Goal: Task Accomplishment & Management: Manage account settings

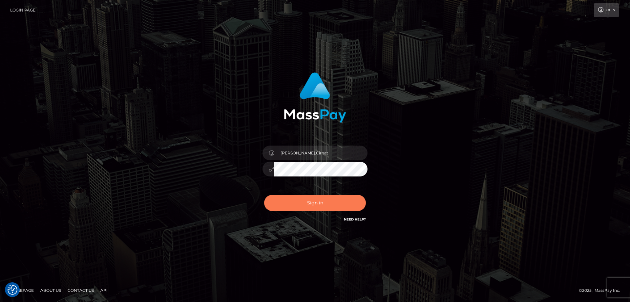
click at [299, 205] on button "Sign in" at bounding box center [315, 203] width 102 height 16
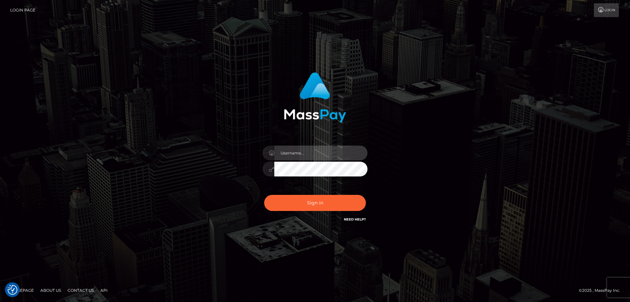
type input "[PERSON_NAME].Cirnat"
click at [364, 193] on div at bounding box center [306, 213] width 135 height 75
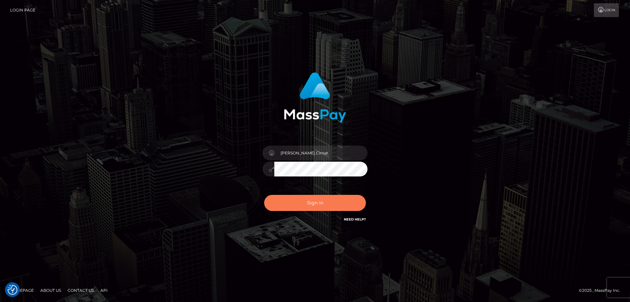
click at [325, 203] on button "Sign in" at bounding box center [315, 203] width 102 height 16
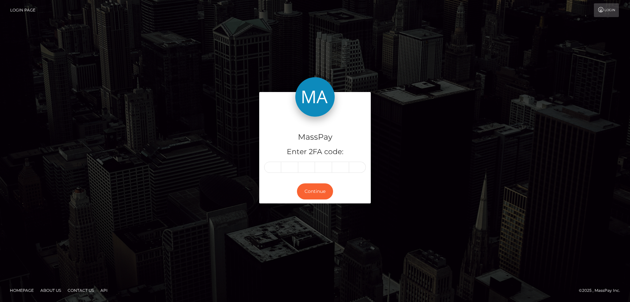
click at [273, 166] on input "text" at bounding box center [272, 166] width 17 height 11
type input "4"
type input "8"
type input "6"
type input "0"
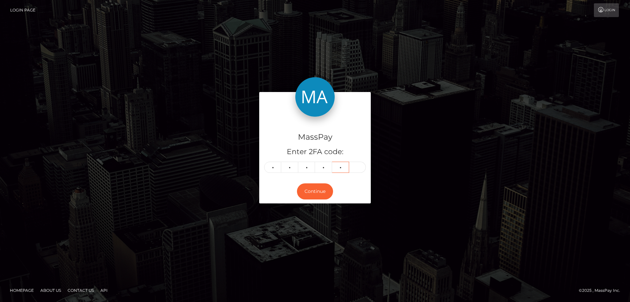
type input "2"
type input "7"
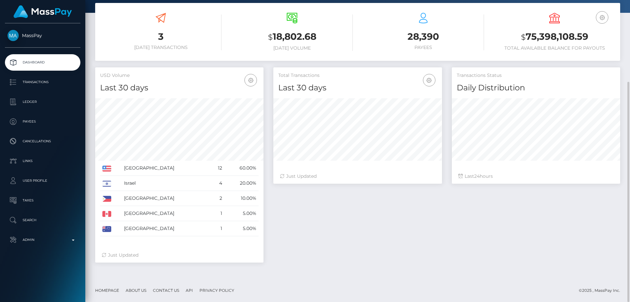
scroll to position [116, 169]
drag, startPoint x: 70, startPoint y: 241, endPoint x: 66, endPoint y: 240, distance: 4.1
click at [69, 241] on p "Admin" at bounding box center [43, 240] width 70 height 10
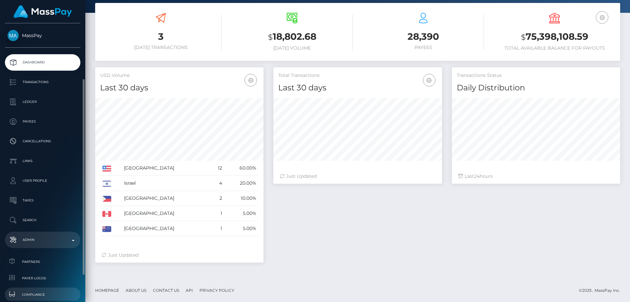
scroll to position [66, 0]
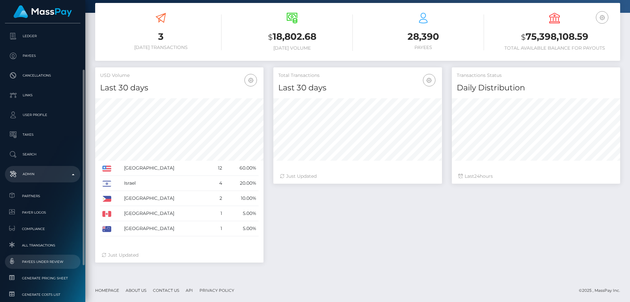
click at [58, 259] on span "Payees under Review" at bounding box center [43, 262] width 70 height 8
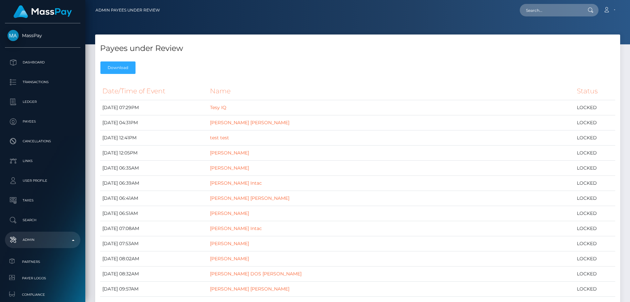
click at [380, 73] on div "Payees under Review Download" at bounding box center [357, 55] width 525 height 43
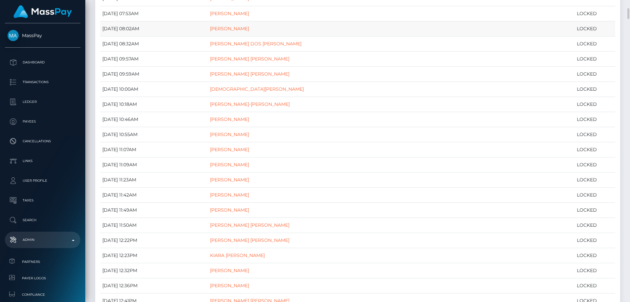
scroll to position [262, 0]
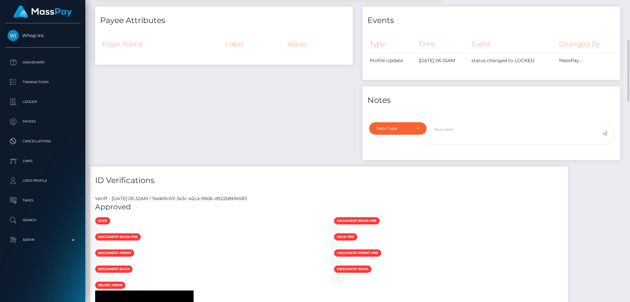
scroll to position [498, 0]
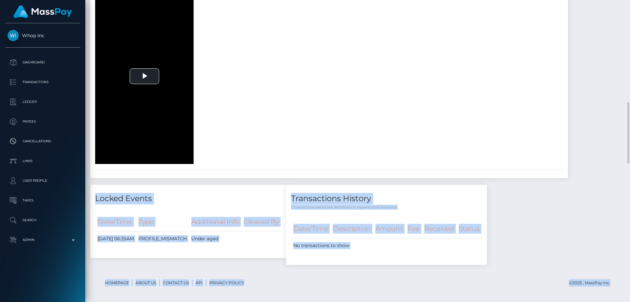
drag, startPoint x: 622, startPoint y: 100, endPoint x: 623, endPoint y: 197, distance: 96.8
click at [623, 197] on div "Customer Profile Loading... Loading..." at bounding box center [357, 151] width 545 height 302
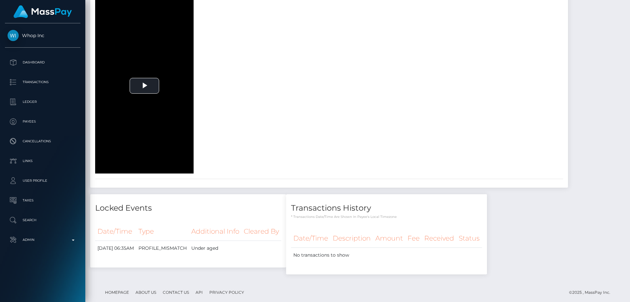
scroll to position [159, 0]
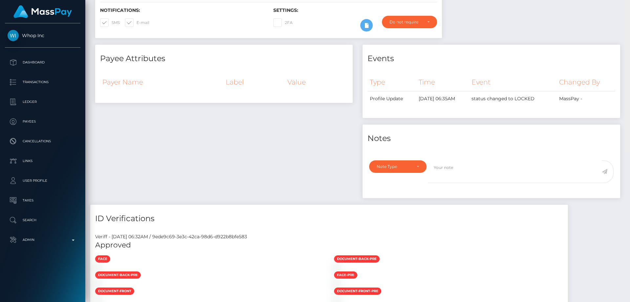
drag, startPoint x: 628, startPoint y: 137, endPoint x: 630, endPoint y: 34, distance: 102.4
click at [630, 34] on div at bounding box center [627, 2] width 5 height 302
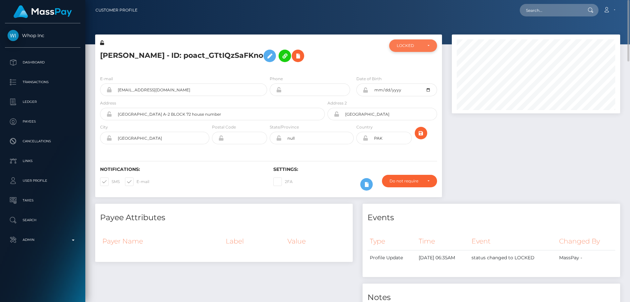
click at [406, 49] on div "LOCKED" at bounding box center [413, 45] width 48 height 12
click at [410, 77] on span "DEACTIVE" at bounding box center [407, 77] width 21 height 6
select select "DEACTIVE"
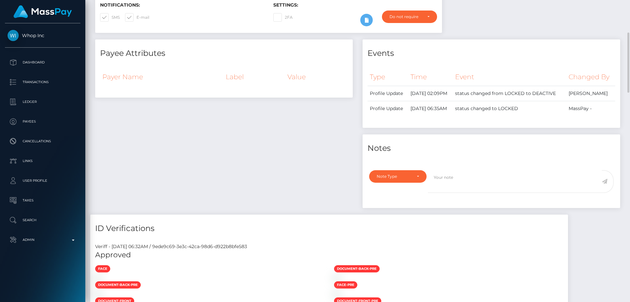
scroll to position [33, 0]
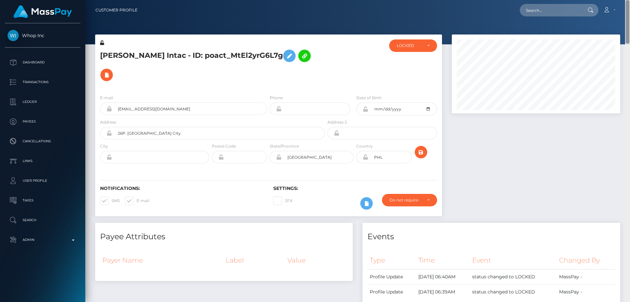
drag, startPoint x: 625, startPoint y: 70, endPoint x: 630, endPoint y: -11, distance: 81.5
click at [630, 0] on html "Whop Inc Dashboard Transactions Ledger Payees Cancellations Links" at bounding box center [315, 151] width 630 height 302
click at [424, 48] on div "LOCKED" at bounding box center [413, 45] width 33 height 5
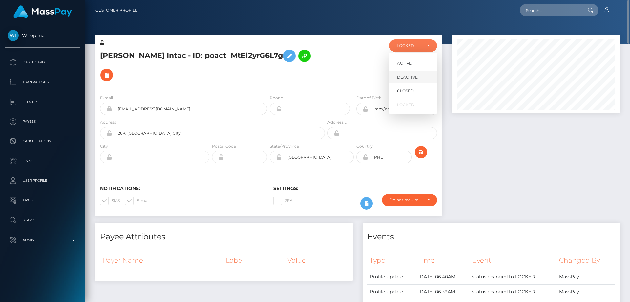
scroll to position [79, 169]
click at [413, 78] on span "DEACTIVE" at bounding box center [407, 77] width 21 height 6
select select "DEACTIVE"
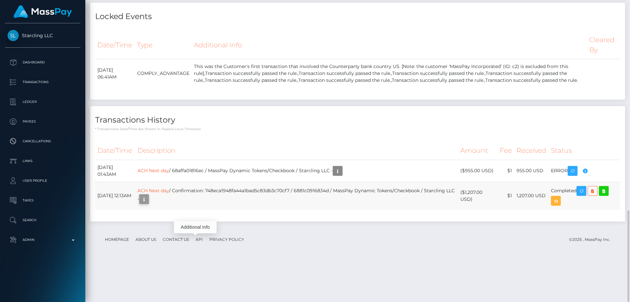
scroll to position [79, 169]
click at [148, 203] on icon "button" at bounding box center [144, 199] width 8 height 8
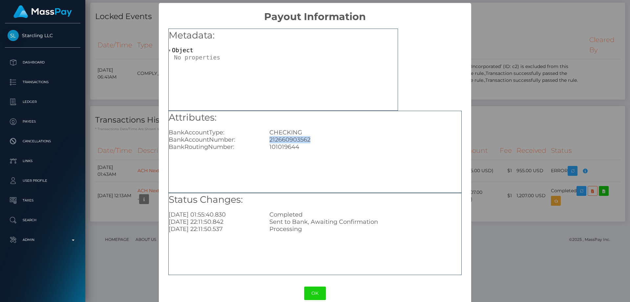
drag, startPoint x: 272, startPoint y: 142, endPoint x: 257, endPoint y: 142, distance: 15.1
click at [257, 142] on div "BankAccountNumber: [FINANCIAL_ID]" at bounding box center [315, 139] width 302 height 7
click at [513, 115] on div "× Payout Information Metadata: Object Attributes: BankAccountType: CHECKING Ban…" at bounding box center [315, 151] width 630 height 302
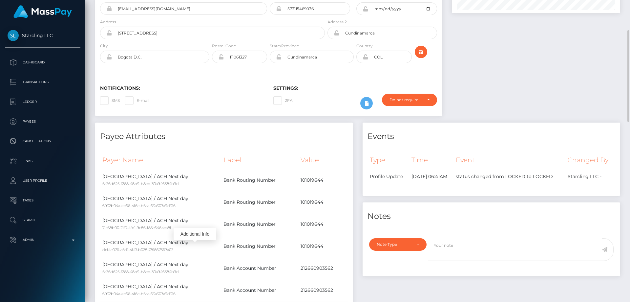
scroll to position [198, 0]
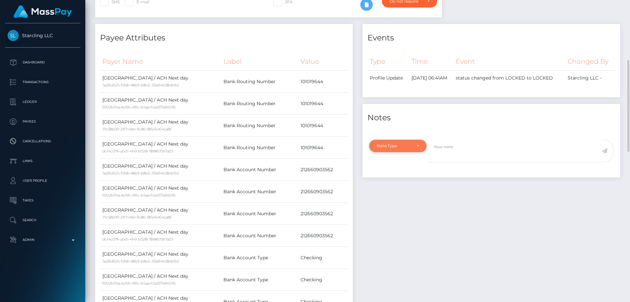
click at [416, 143] on div "Note Type" at bounding box center [398, 145] width 42 height 5
drag, startPoint x: 408, startPoint y: 165, endPoint x: 413, endPoint y: 173, distance: 9.2
click at [408, 171] on link "Compliance" at bounding box center [397, 177] width 57 height 12
select select "COMPLIANCE"
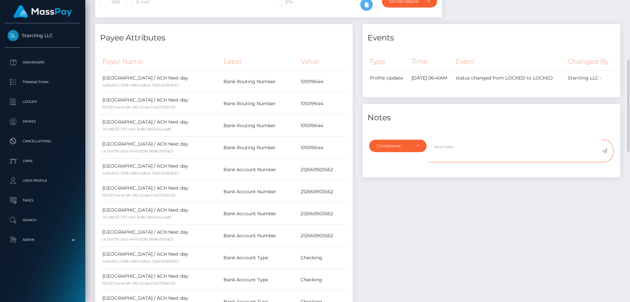
click at [464, 141] on textarea at bounding box center [515, 150] width 174 height 23
paste textarea "212660903562"
click at [507, 141] on textarea "Bank statement for the account: 212660903562" at bounding box center [515, 150] width 174 height 23
click at [538, 139] on textarea "Bank statement for the account: 212660903562" at bounding box center [515, 150] width 174 height 23
type textarea "Bank statement for the account: 212660903562 required."
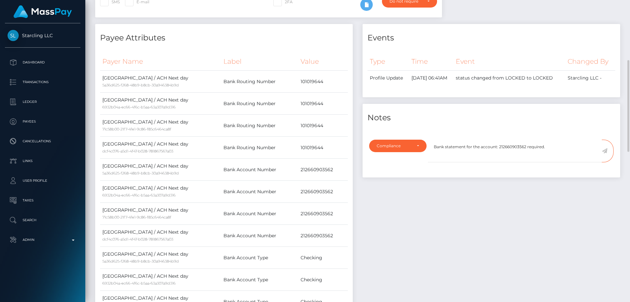
click at [604, 148] on icon at bounding box center [605, 150] width 6 height 5
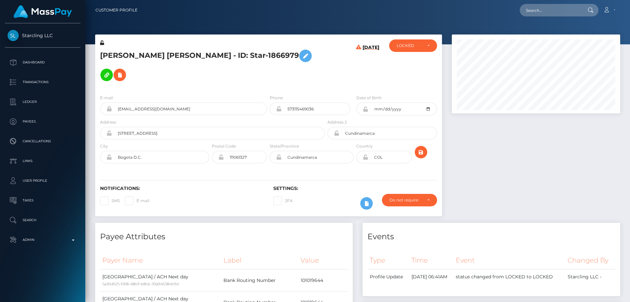
scroll to position [79, 169]
click at [281, 74] on h5 "Andres Felipe Gonzalez Gonzalez Barrera - ID: Star-1866979" at bounding box center [210, 65] width 221 height 38
drag, startPoint x: 281, startPoint y: 74, endPoint x: 239, endPoint y: 72, distance: 41.7
click at [281, 73] on h5 "Andres Felipe Gonzalez Gonzalez Barrera - ID: Star-1866979" at bounding box center [210, 65] width 221 height 38
click at [111, 69] on h5 "Andres Felipe Gonzalez Gonzalez Barrera - ID: Star-1866979" at bounding box center [210, 65] width 221 height 38
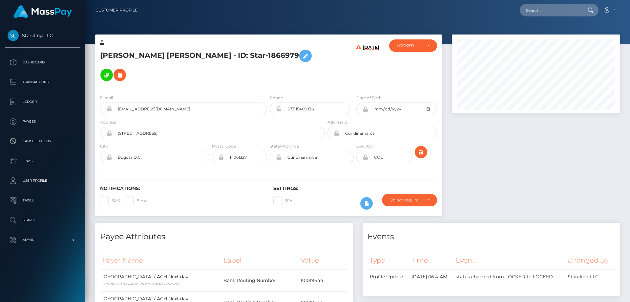
click at [111, 69] on h5 "Andres Felipe Gonzalez Gonzalez Barrera - ID: Star-1866979" at bounding box center [210, 65] width 221 height 38
copy h5 "Andres Felipe Gonzalez Gonzalez Barrera - ID: Star-1866979"
click at [410, 49] on div "LOCKED" at bounding box center [413, 45] width 48 height 12
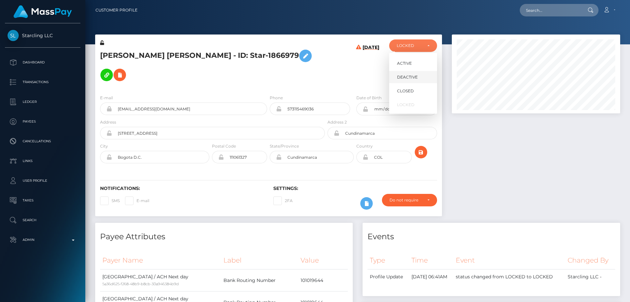
click at [409, 78] on span "DEACTIVE" at bounding box center [407, 77] width 21 height 6
select select "DEACTIVE"
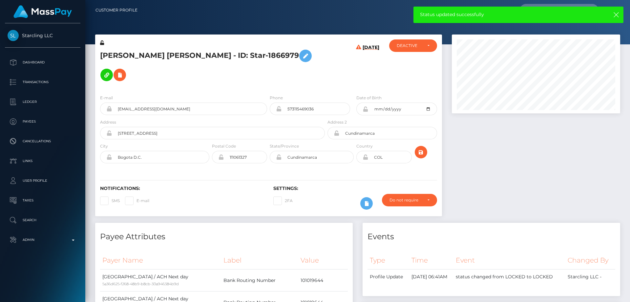
click at [513, 233] on h4 "Events" at bounding box center [491, 236] width 248 height 11
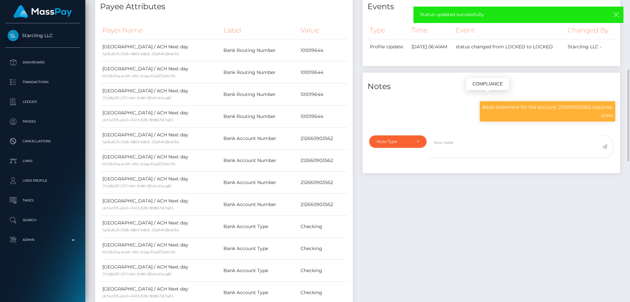
click at [520, 104] on p "Bank statement for the account: 212660903562 required." at bounding box center [547, 107] width 130 height 7
copy div "Bank statement for the account: 212660903562 required."
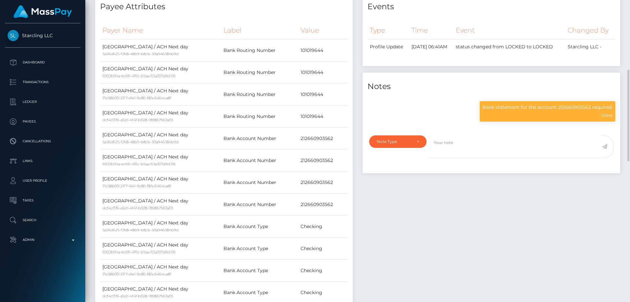
drag, startPoint x: 450, startPoint y: 253, endPoint x: 441, endPoint y: 241, distance: 15.6
click at [450, 252] on div "Events Type Time Event Changed By" at bounding box center [491, 157] width 267 height 328
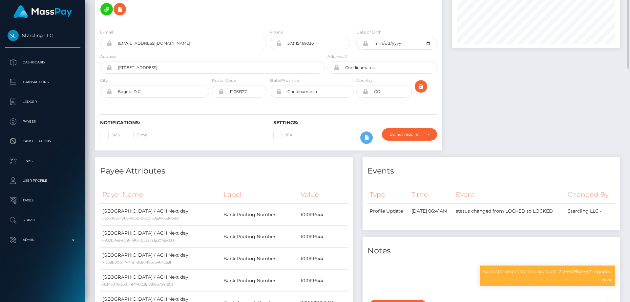
scroll to position [0, 0]
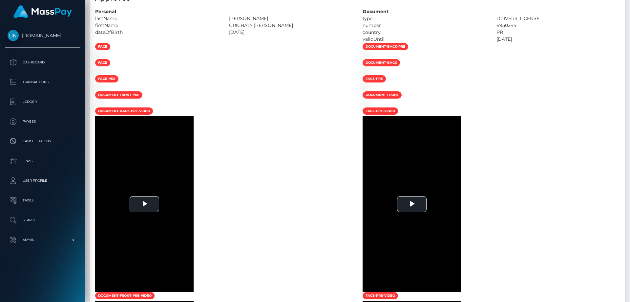
scroll to position [94, 0]
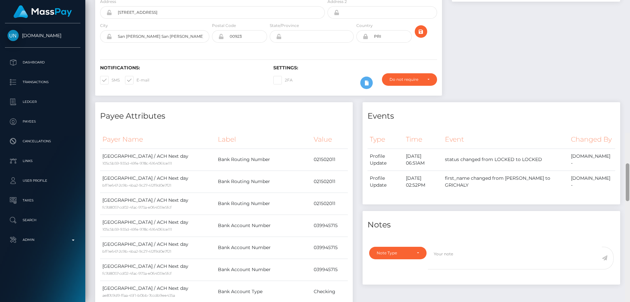
drag, startPoint x: 627, startPoint y: 57, endPoint x: 630, endPoint y: 39, distance: 18.2
click at [630, 133] on div at bounding box center [627, 284] width 5 height 302
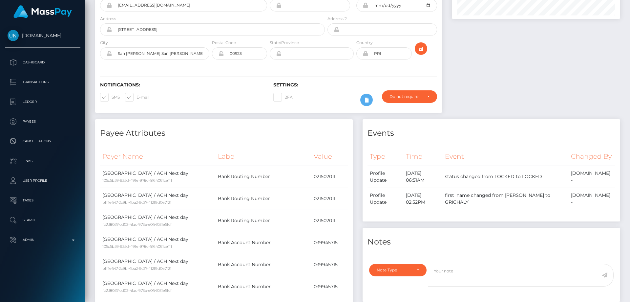
scroll to position [0, 0]
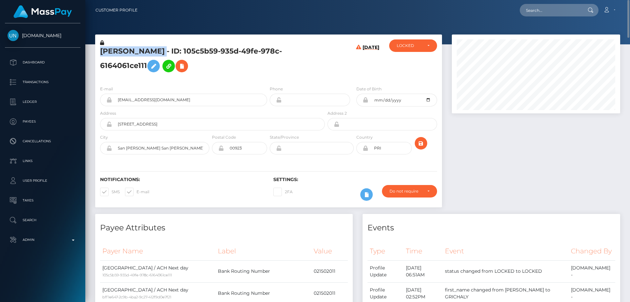
drag, startPoint x: 248, startPoint y: 51, endPoint x: 101, endPoint y: 49, distance: 147.6
click at [101, 49] on h5 "GRICHALY IVETTE MORALES SANTIAGO - ID: 105c5b59-935d-49fe-978c-6164061ce111" at bounding box center [210, 60] width 221 height 29
copy h5 "GRICHALY IVETTE MORALES SANTIAGO"
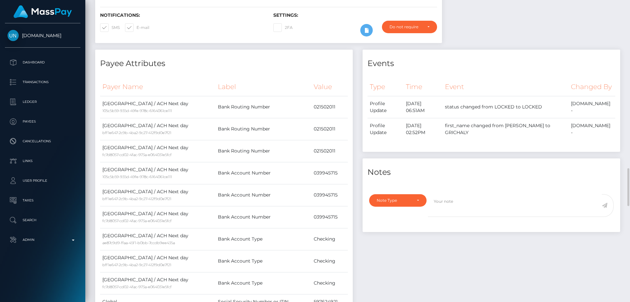
scroll to position [295, 0]
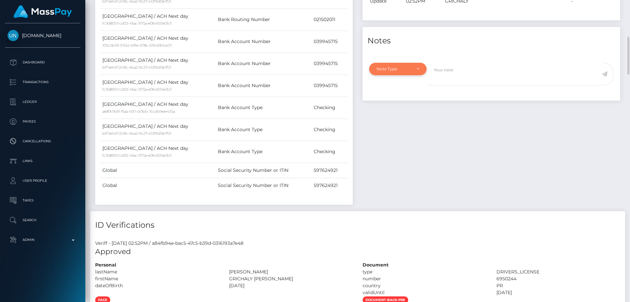
click at [401, 72] on div "Note Type" at bounding box center [394, 68] width 35 height 5
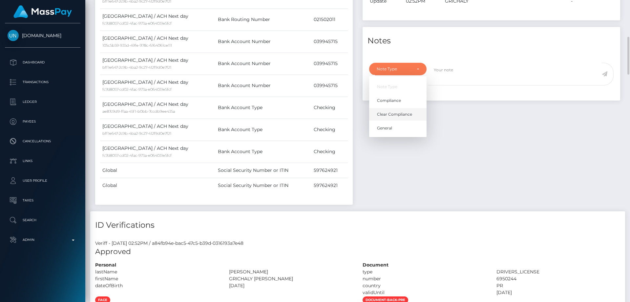
scroll to position [79, 169]
drag, startPoint x: 406, startPoint y: 125, endPoint x: 422, endPoint y: 119, distance: 16.9
click at [406, 117] on span "Clear Compliance" at bounding box center [394, 114] width 35 height 6
select select "CLEAR_COMPLIANCE"
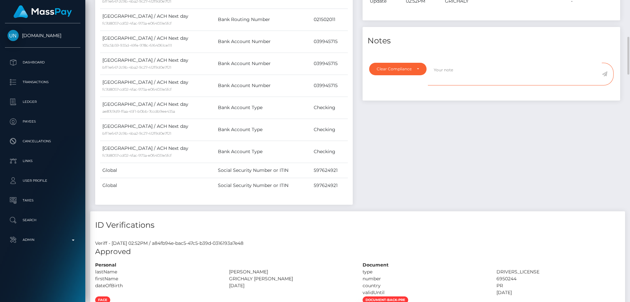
paste textarea "Transaction made according with the area of residence. NBCOU flag cleared."
type textarea "Transaction made according with the area of residence. NBCOU flag cleared."
click at [605, 76] on icon at bounding box center [605, 73] width 6 height 5
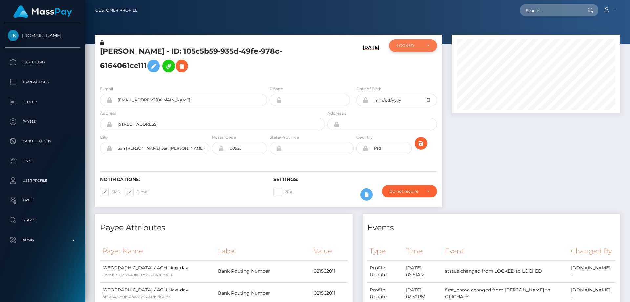
scroll to position [327998, 327908]
click at [421, 45] on div "LOCKED" at bounding box center [409, 45] width 25 height 5
click at [420, 62] on link "ACTIVE" at bounding box center [413, 63] width 48 height 12
select select "ACTIVE"
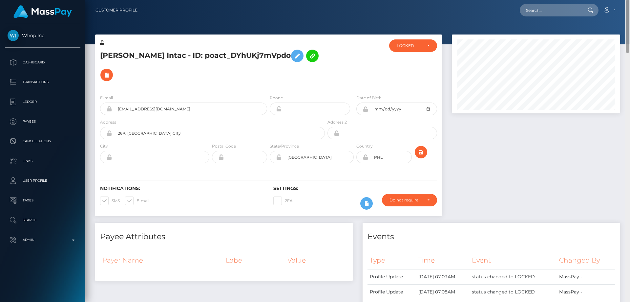
drag, startPoint x: 627, startPoint y: 58, endPoint x: 630, endPoint y: 4, distance: 54.5
click at [630, 4] on div "Customer Profile Loading... Loading..." at bounding box center [357, 151] width 545 height 302
click at [402, 47] on div "LOCKED" at bounding box center [409, 45] width 25 height 5
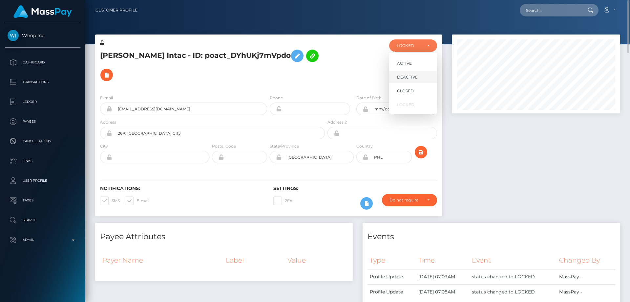
scroll to position [79, 169]
click at [399, 73] on link "DEACTIVE" at bounding box center [413, 77] width 48 height 12
select select "DEACTIVE"
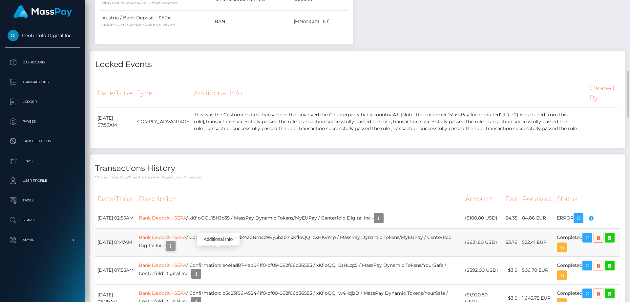
scroll to position [79, 169]
click at [175, 249] on icon "button" at bounding box center [171, 245] width 8 height 8
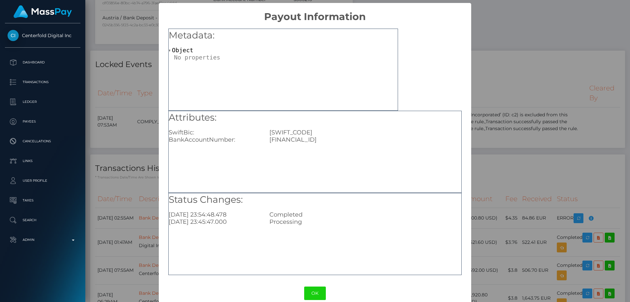
click at [324, 138] on div "AT072050303303096980" at bounding box center [364, 139] width 201 height 7
copy div "AT072050303303096980"
click at [547, 164] on div "× Payout Information Metadata: Object Attributes: SwiftBic: SPIHAT22 BankAccoun…" at bounding box center [315, 151] width 630 height 302
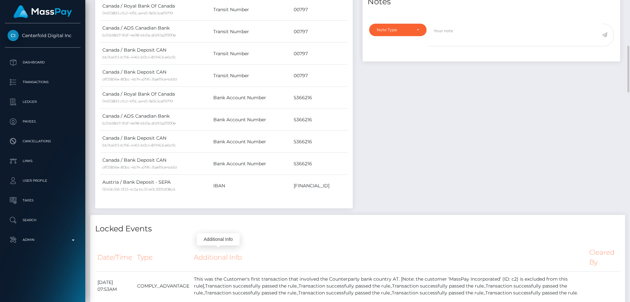
scroll to position [164, 0]
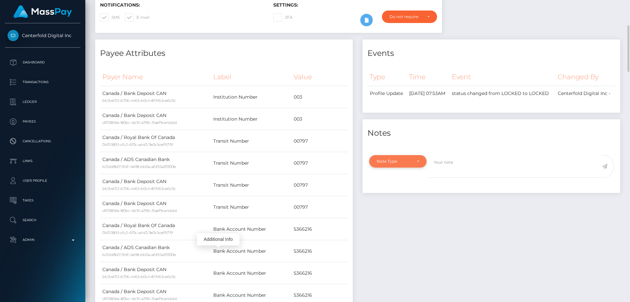
click at [389, 164] on div "Note Type" at bounding box center [394, 160] width 35 height 5
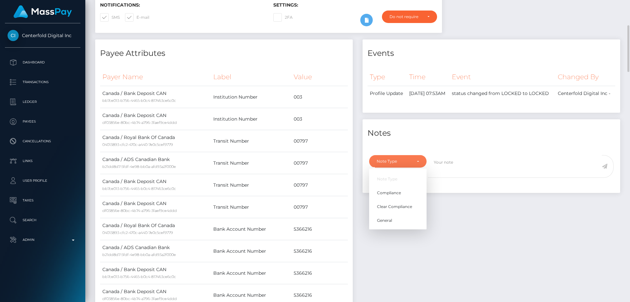
scroll to position [79, 169]
click at [396, 196] on span "Compliance" at bounding box center [389, 193] width 24 height 6
select select "COMPLIANCE"
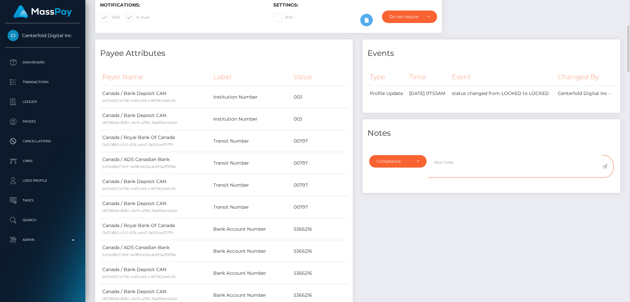
click at [463, 168] on textarea at bounding box center [515, 166] width 174 height 23
paste textarea "AT072050303303096980"
type textarea "Bank statement for the account: AT072050303303096980 required."
click at [604, 169] on icon at bounding box center [605, 165] width 6 height 5
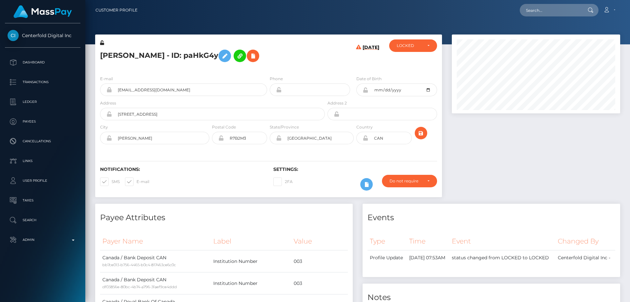
scroll to position [79, 169]
drag, startPoint x: 0, startPoint y: 0, endPoint x: 144, endPoint y: 57, distance: 154.6
click at [144, 57] on h5 "YANA PANCHUK - ID: paHkG4y" at bounding box center [210, 55] width 221 height 19
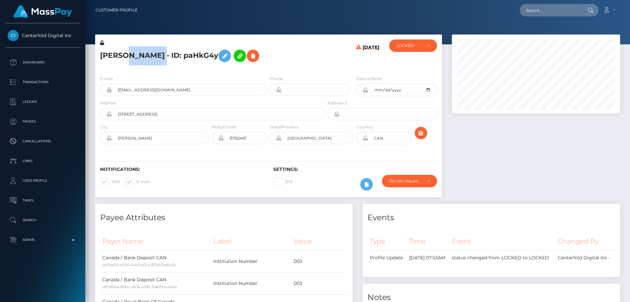
click at [142, 57] on h5 "YANA PANCHUK - ID: paHkG4y" at bounding box center [210, 55] width 221 height 19
click at [414, 46] on div "LOCKED" at bounding box center [409, 45] width 25 height 5
click at [417, 75] on span "DEACTIVE" at bounding box center [407, 77] width 21 height 6
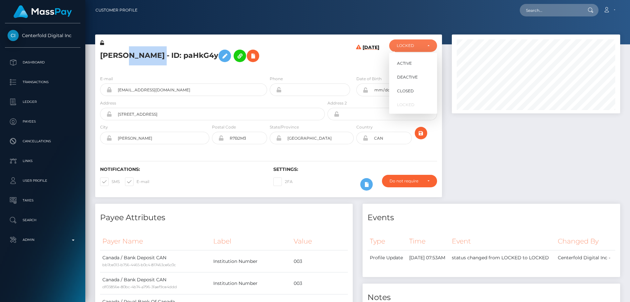
click at [212, 74] on div "E-mail dunadu80@gmail.com Phone Date of Birth CAN" at bounding box center [268, 110] width 347 height 80
click at [417, 99] on li "LOCKED" at bounding box center [413, 105] width 48 height 12
click at [403, 85] on link "CLOSED" at bounding box center [413, 91] width 48 height 12
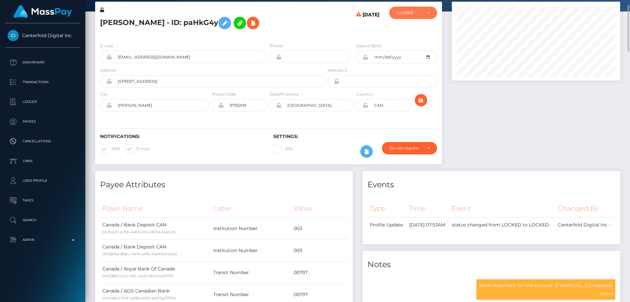
scroll to position [0, 0]
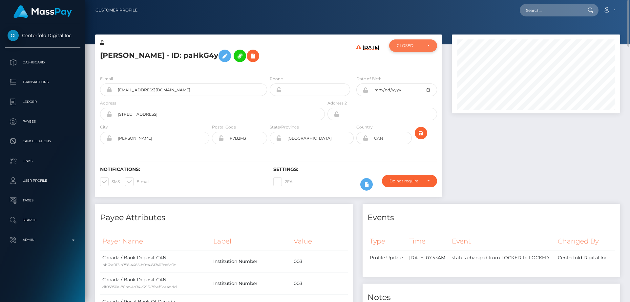
click at [414, 44] on div "CLOSED" at bounding box center [409, 45] width 25 height 5
click at [408, 78] on span "DEACTIVE" at bounding box center [407, 77] width 21 height 6
select select "DEACTIVE"
click at [343, 83] on input "tel" at bounding box center [315, 89] width 69 height 12
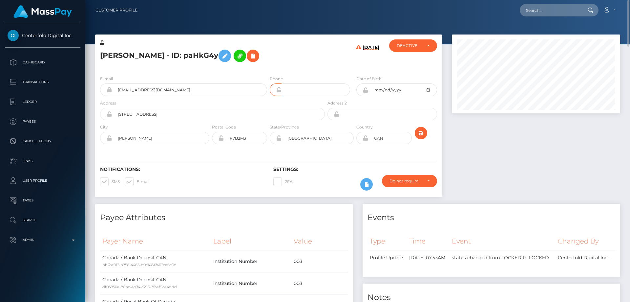
click at [313, 45] on div "YANA PANCHUK - ID: paHkG4y" at bounding box center [210, 54] width 231 height 31
click at [312, 45] on div "YANA PANCHUK - ID: paHkG4y" at bounding box center [210, 54] width 231 height 31
click at [309, 49] on h5 "YANA PANCHUK - ID: paHkG4y" at bounding box center [210, 55] width 221 height 19
click at [176, 54] on h5 "YANA PANCHUK - ID: paHkG4y" at bounding box center [210, 55] width 221 height 19
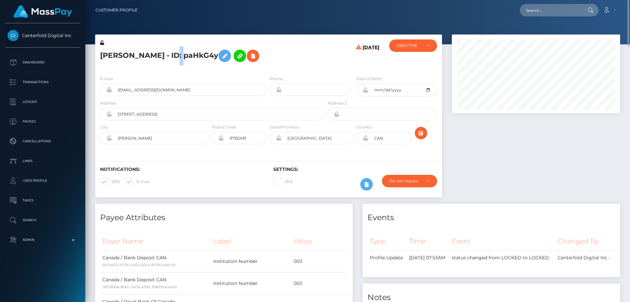
click at [176, 54] on h5 "YANA PANCHUK - ID: paHkG4y" at bounding box center [210, 55] width 221 height 19
copy h5 "YANA PANCHUK - ID: paHkG4y"
click at [486, 226] on div "Events Type Time Event Changed By" at bounding box center [492, 239] width 258 height 73
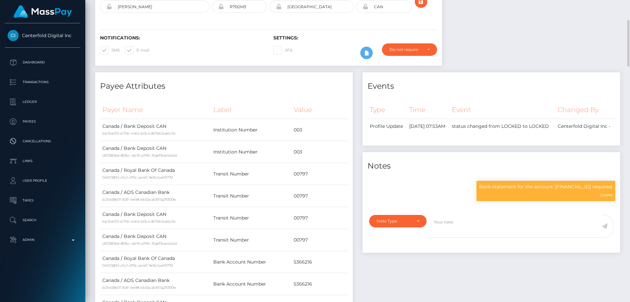
scroll to position [79, 169]
click at [490, 190] on p "Bank statement for the account: AT072050303303096980 required." at bounding box center [546, 186] width 134 height 7
copy div "Bank statement for the account: AT072050303303096980 required."
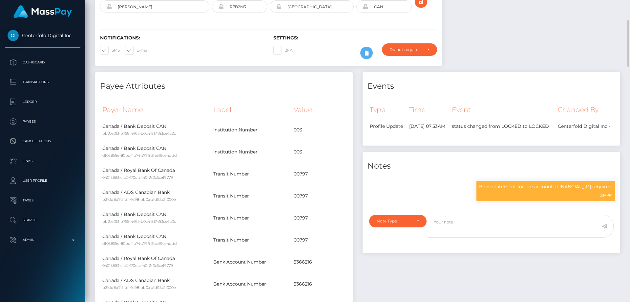
click at [186, 55] on div "Notifications: SMS E-mail" at bounding box center [181, 48] width 173 height 27
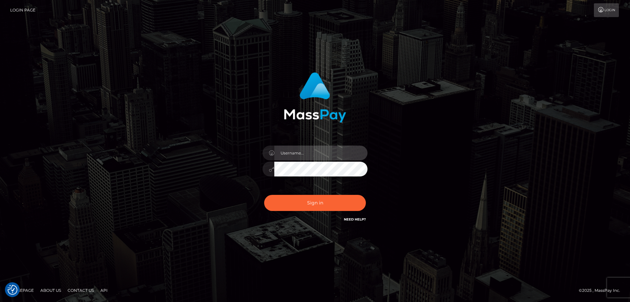
type input "[PERSON_NAME].Cirnat"
click at [105, 131] on div "[PERSON_NAME].Cirnat" at bounding box center [315, 150] width 630 height 265
click at [124, 102] on div "[PERSON_NAME].Cirnat" at bounding box center [315, 150] width 630 height 265
